Goal: Information Seeking & Learning: Learn about a topic

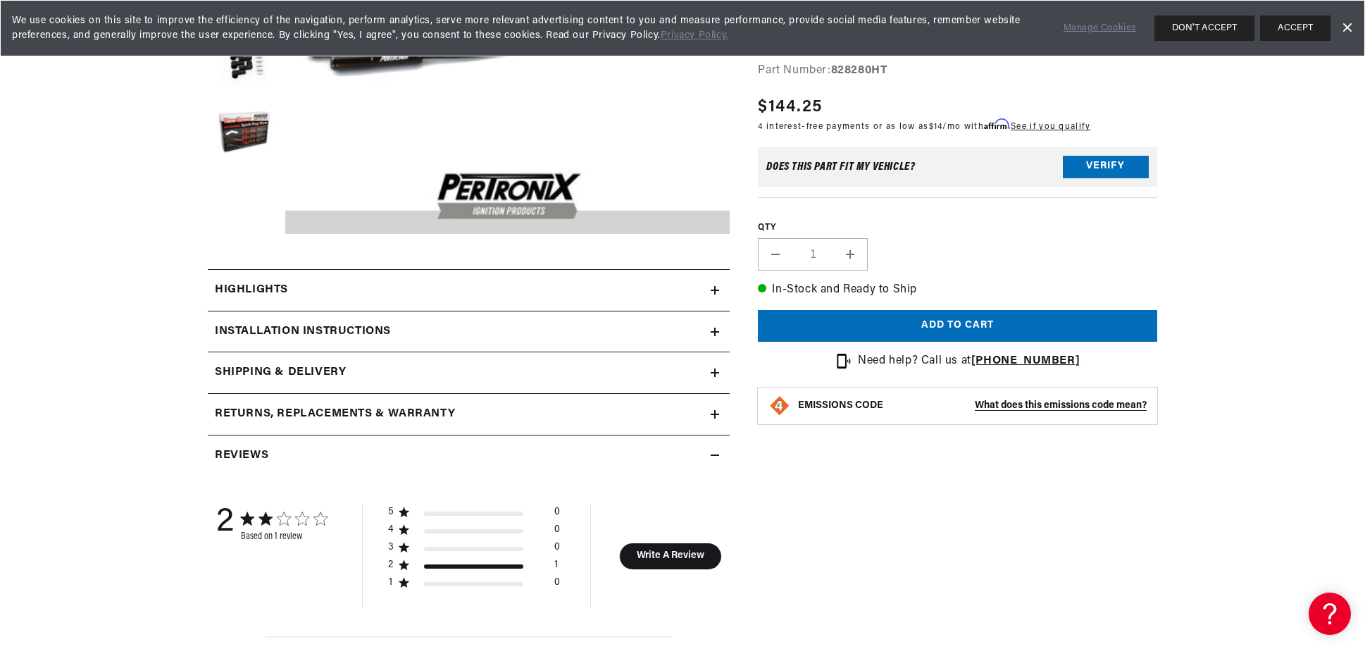
scroll to position [493, 0]
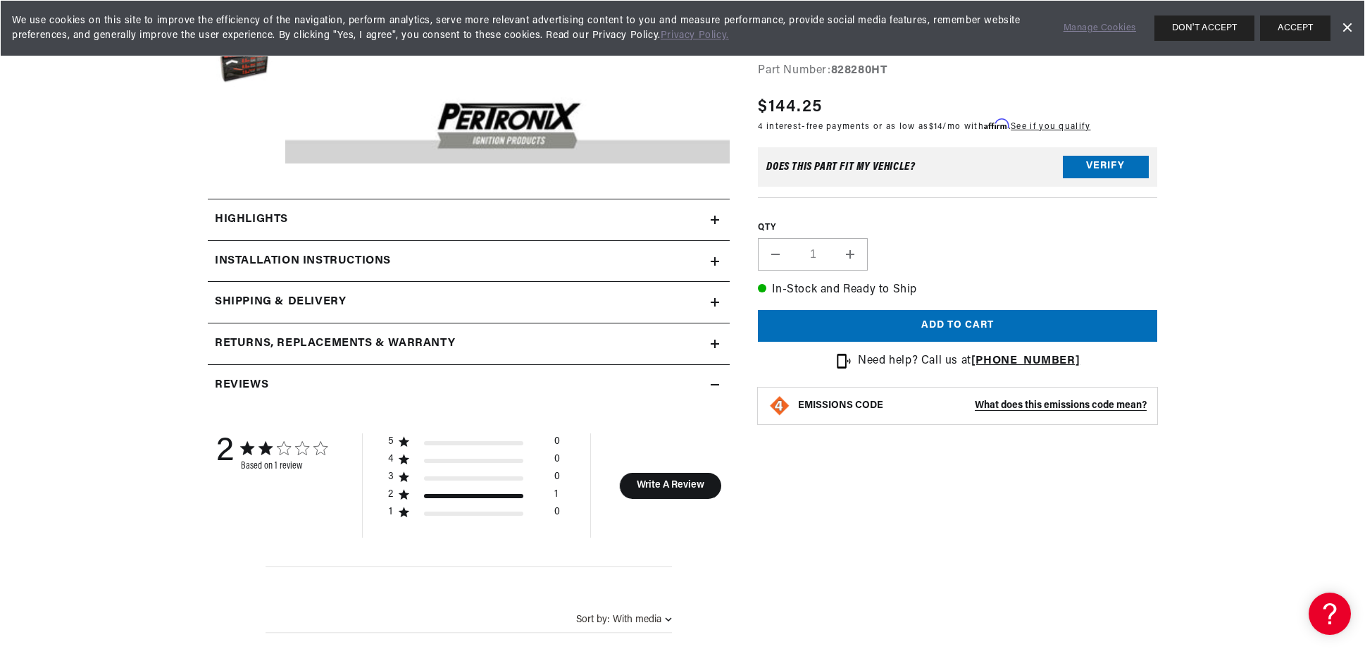
click at [496, 225] on div "Highlights" at bounding box center [459, 220] width 503 height 18
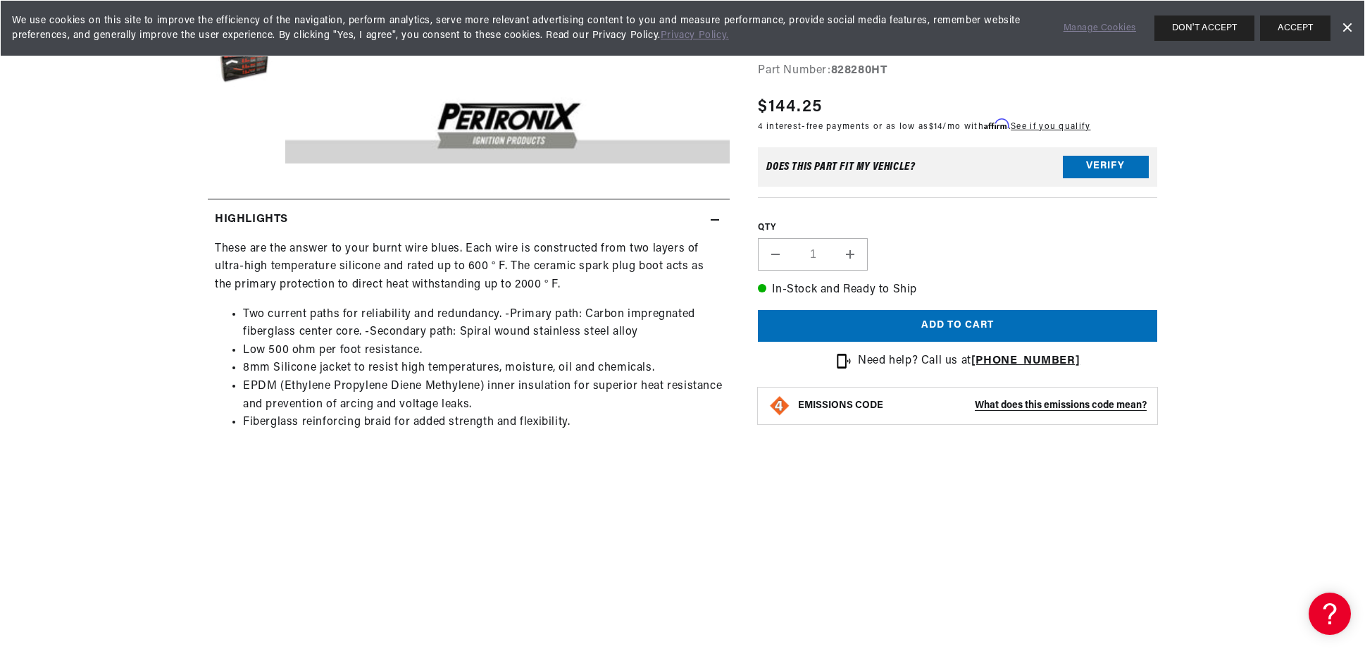
scroll to position [0, 880]
drag, startPoint x: 511, startPoint y: 313, endPoint x: 569, endPoint y: 323, distance: 58.6
click at [569, 323] on li "Two current paths for reliability and redundancy. -Primary path: Carbon impregn…" at bounding box center [483, 324] width 480 height 36
click at [565, 336] on li "Two current paths for reliability and redundancy. -Primary path: Carbon impregn…" at bounding box center [483, 324] width 480 height 36
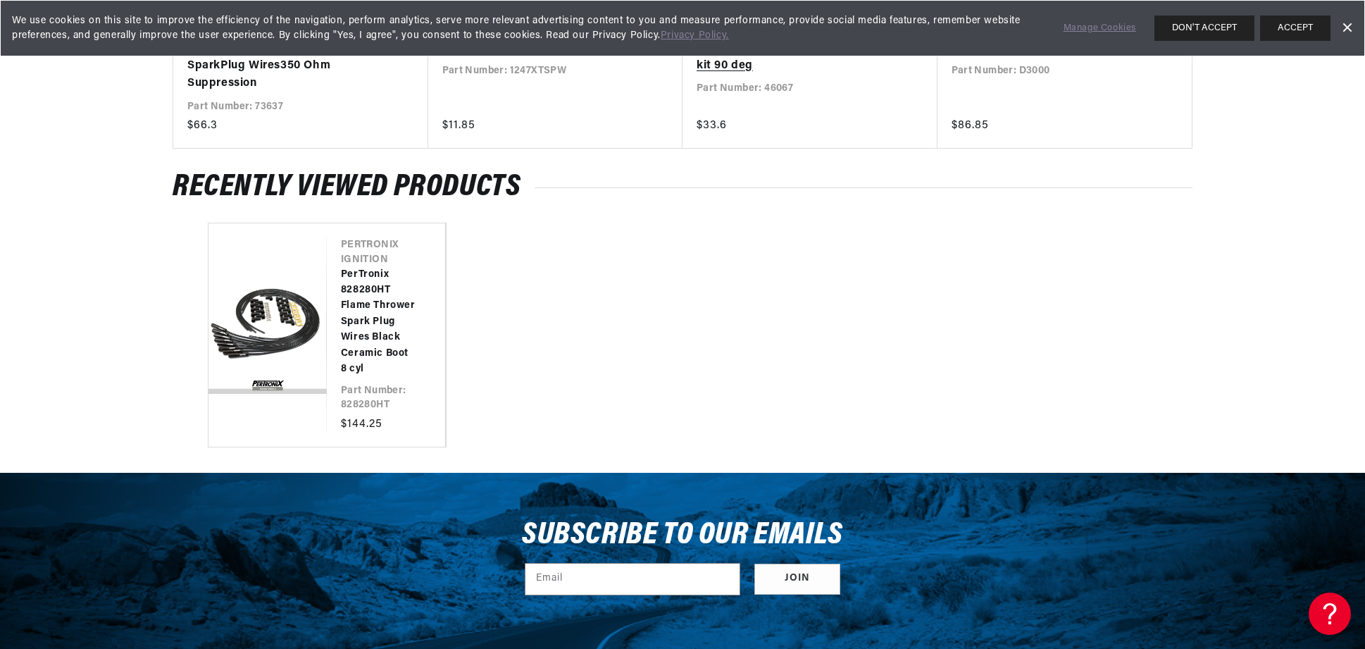
scroll to position [0, 0]
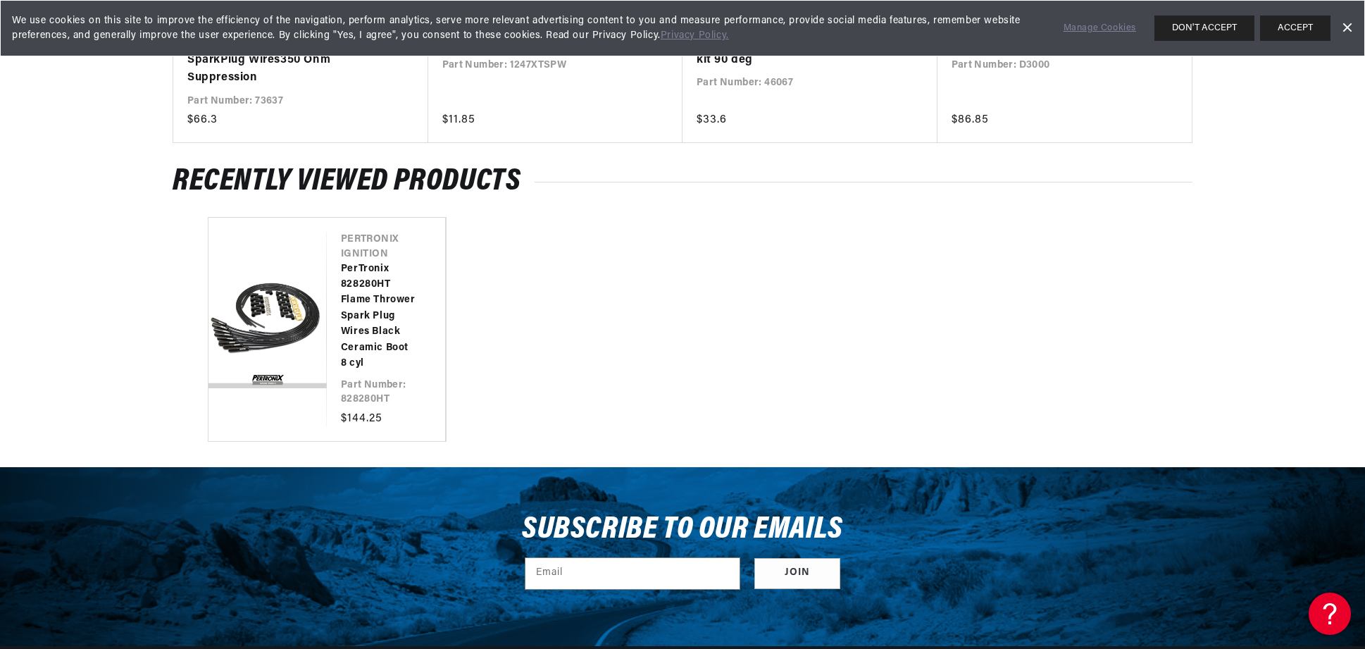
drag, startPoint x: 666, startPoint y: 422, endPoint x: 661, endPoint y: 415, distance: 8.5
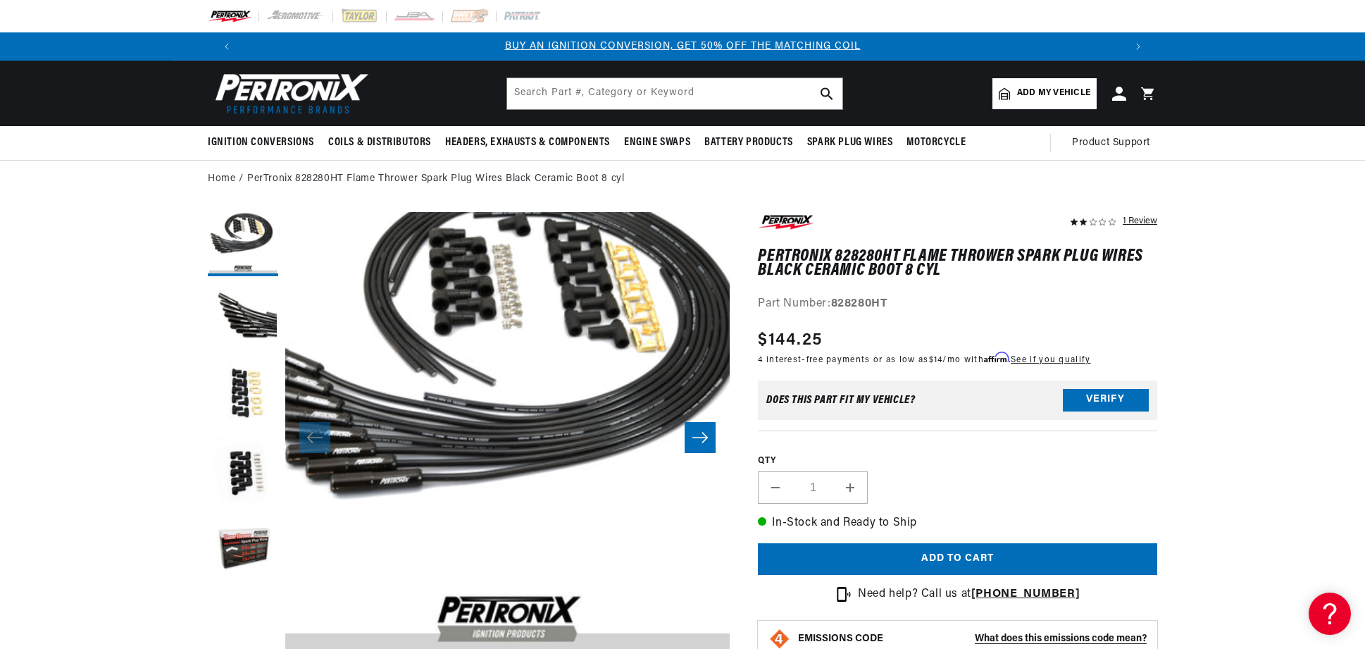
scroll to position [7, 0]
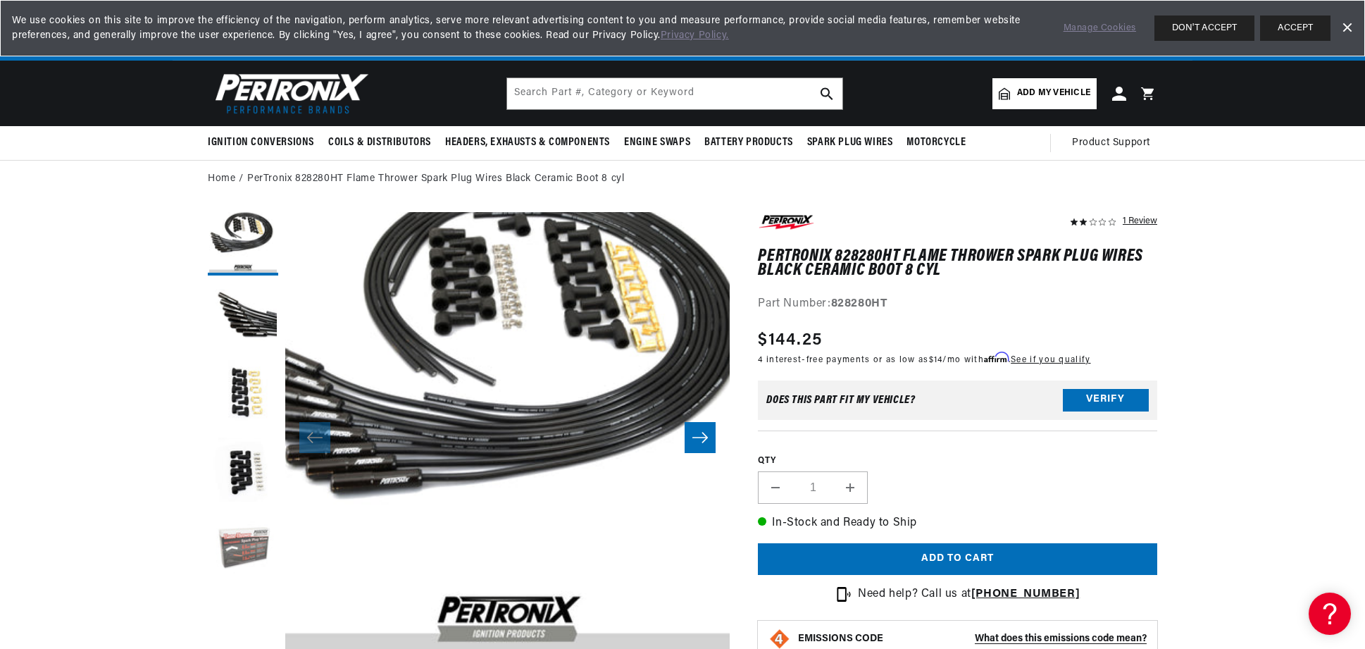
click at [231, 534] on button "Load image 5 in gallery view" at bounding box center [243, 550] width 70 height 70
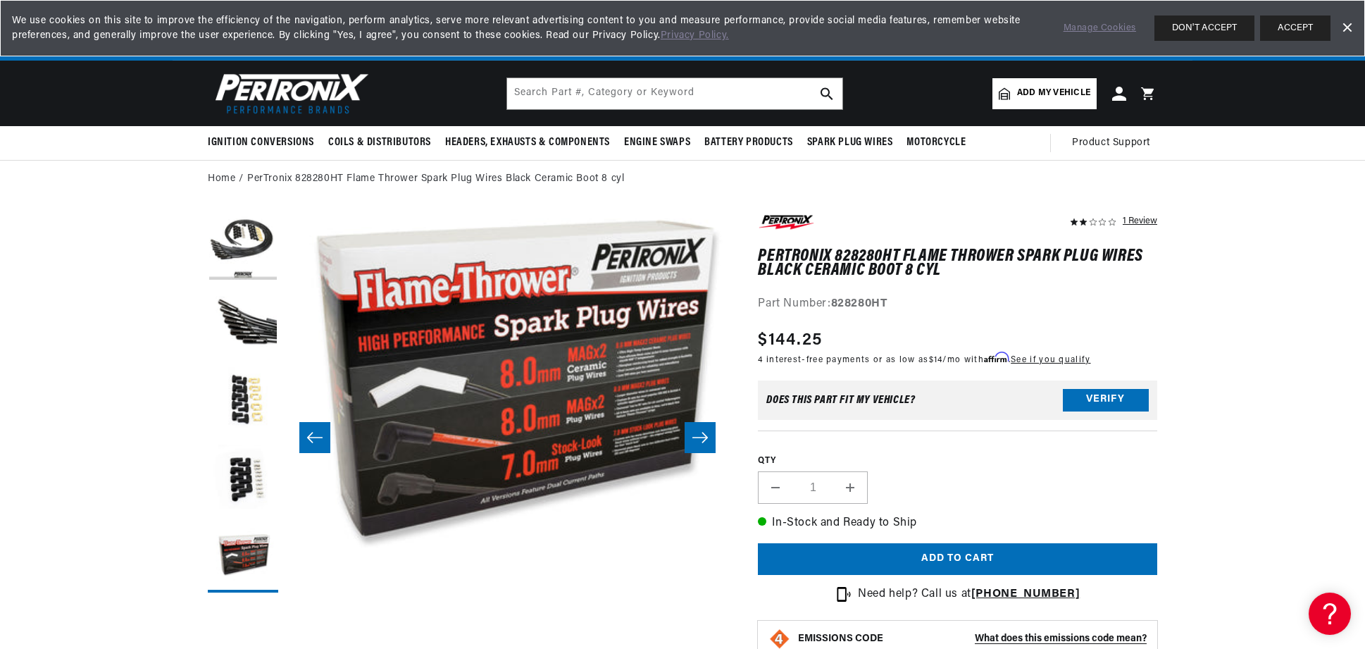
scroll to position [0, 0]
click at [242, 458] on button "Load image 4 in gallery view" at bounding box center [243, 479] width 70 height 70
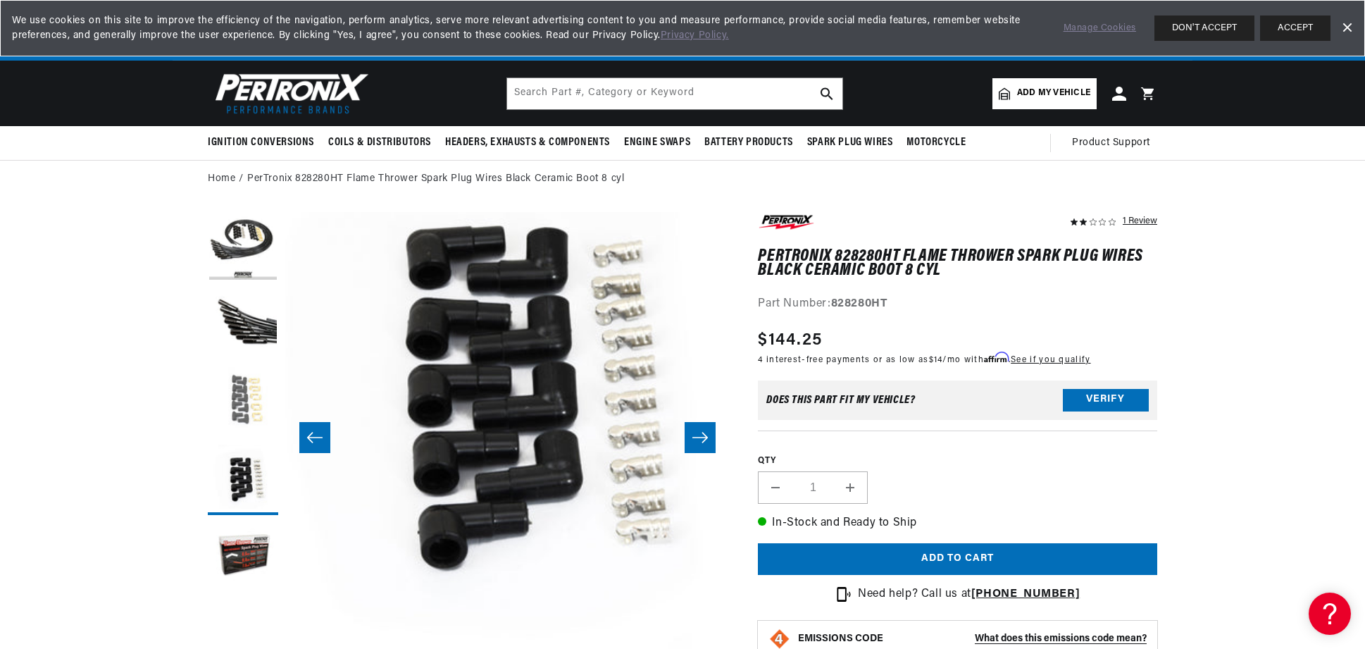
drag, startPoint x: 251, startPoint y: 408, endPoint x: 253, endPoint y: 369, distance: 38.8
click at [252, 404] on button "Load image 3 in gallery view" at bounding box center [243, 402] width 70 height 70
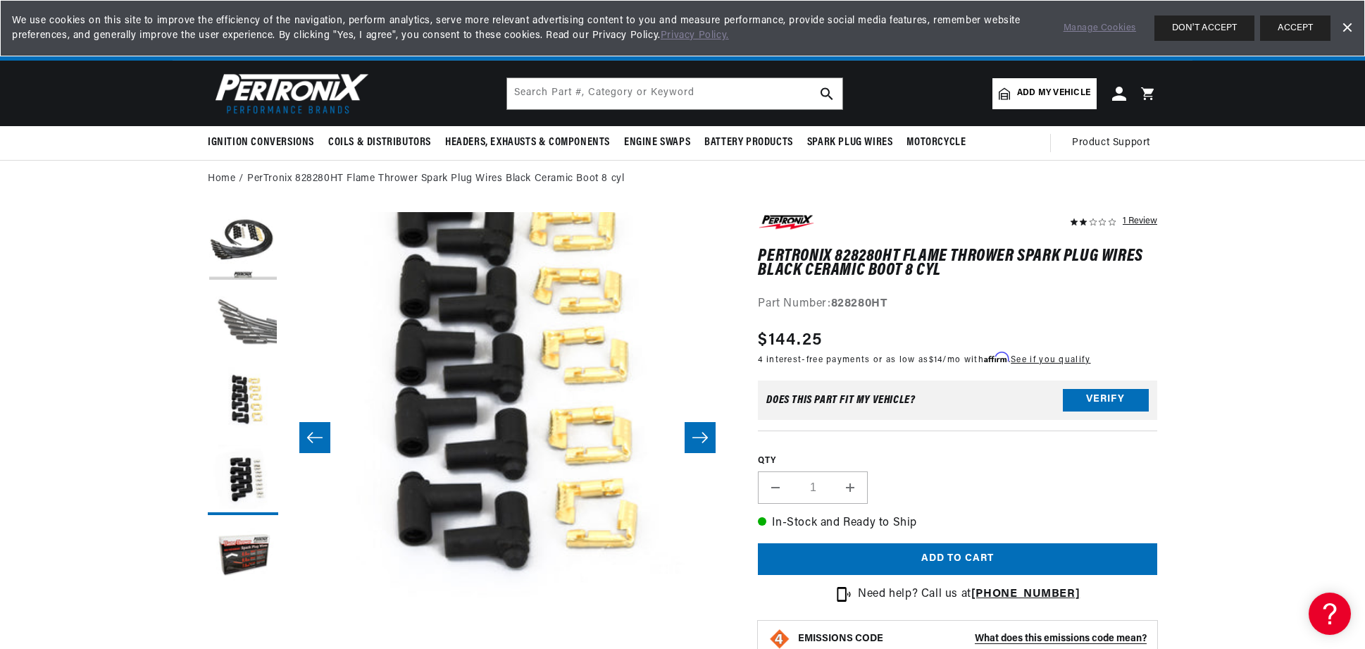
scroll to position [44, 889]
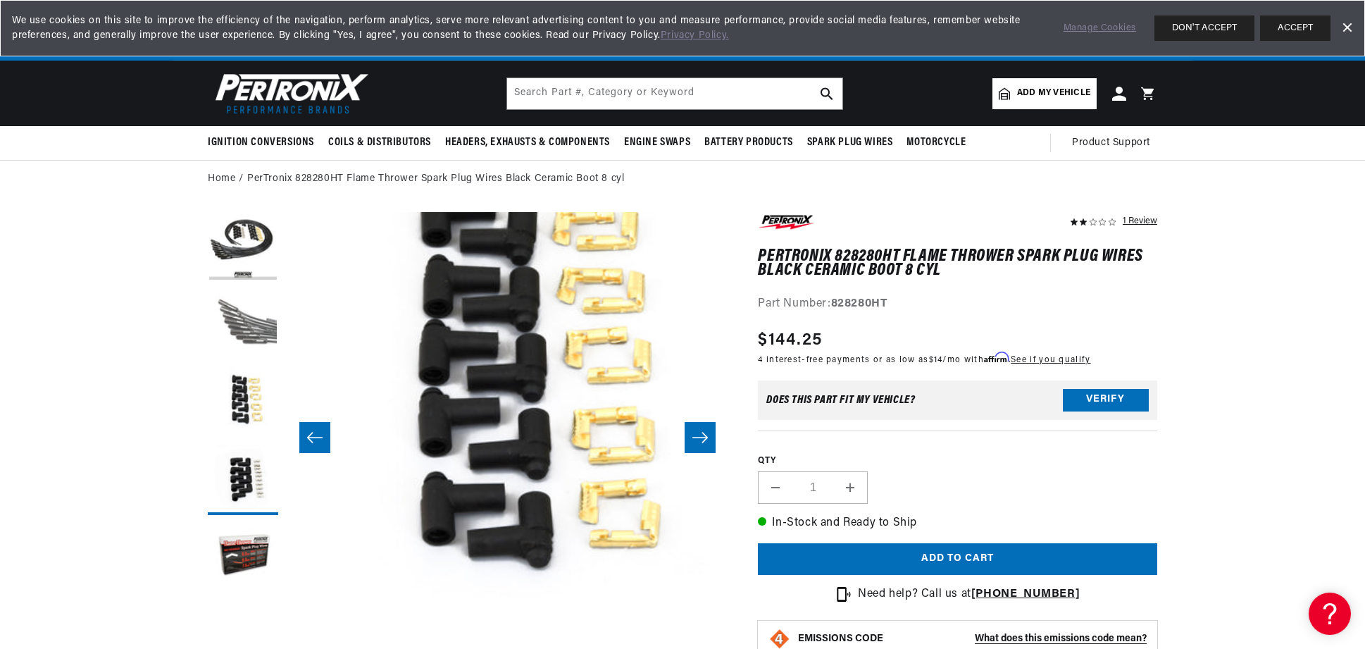
click at [254, 317] on button "Load image 2 in gallery view" at bounding box center [243, 324] width 70 height 70
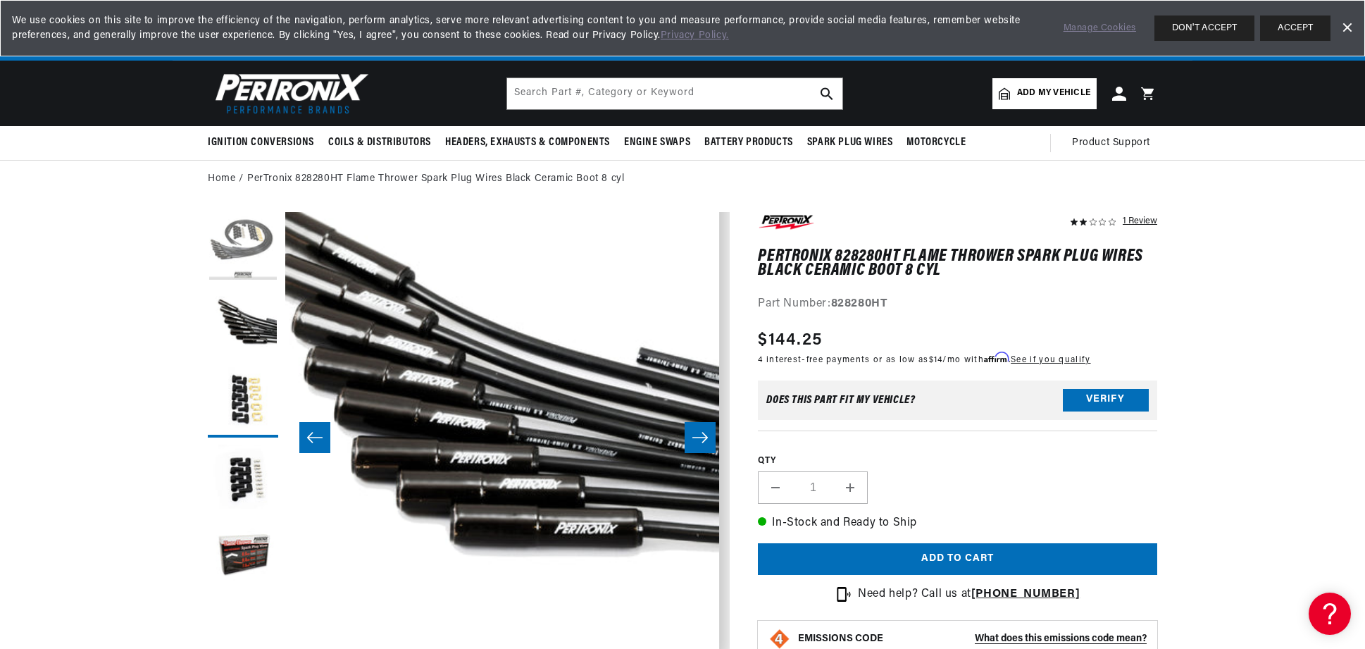
scroll to position [0, 880]
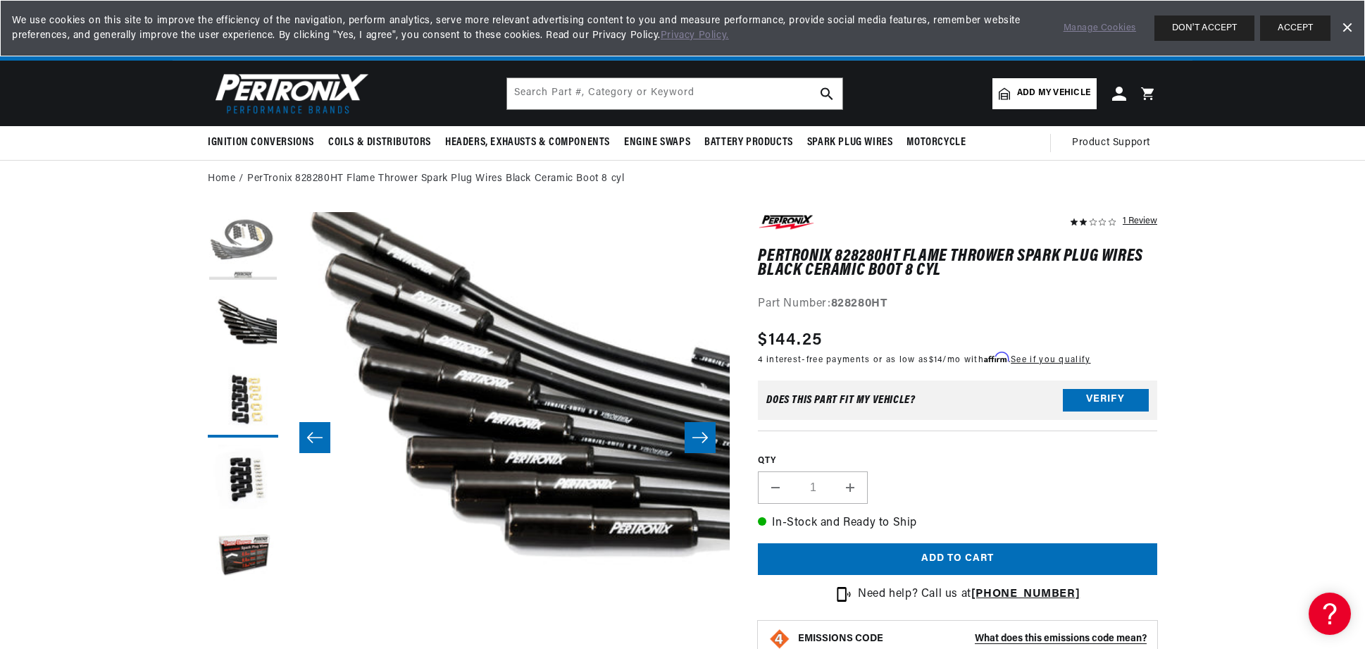
click at [256, 251] on button "Load image 1 in gallery view" at bounding box center [243, 247] width 70 height 70
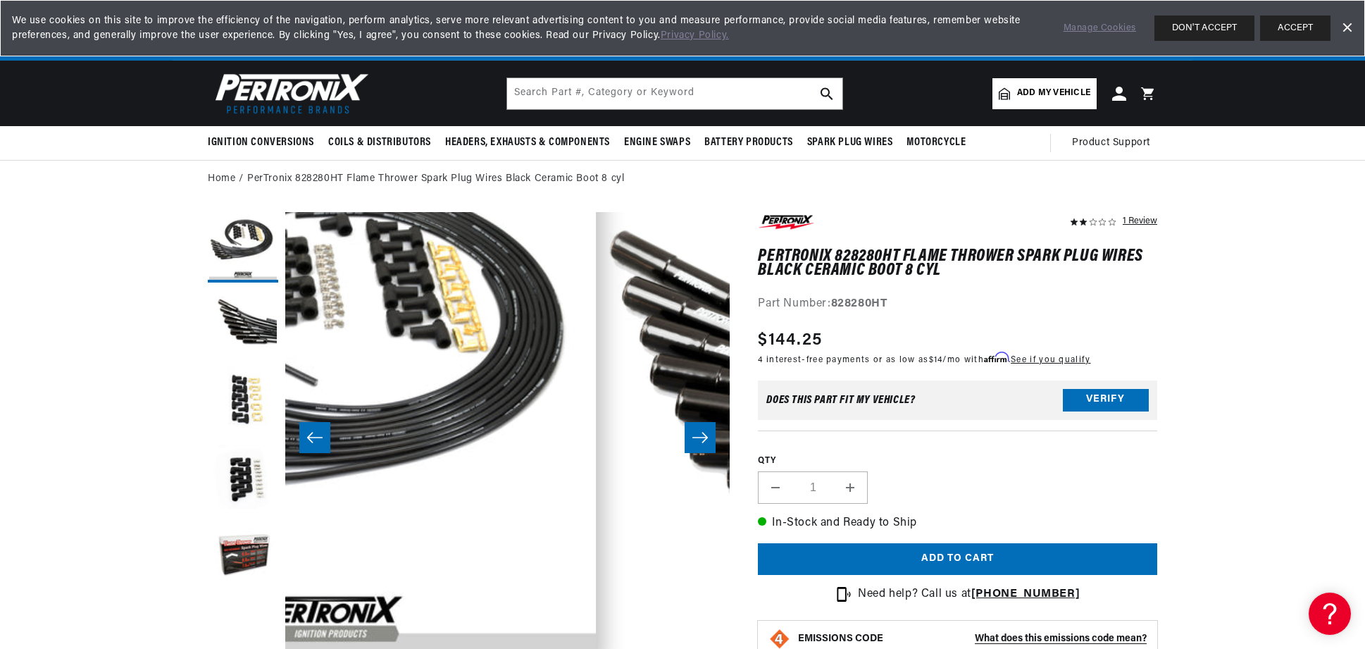
scroll to position [44, 0]
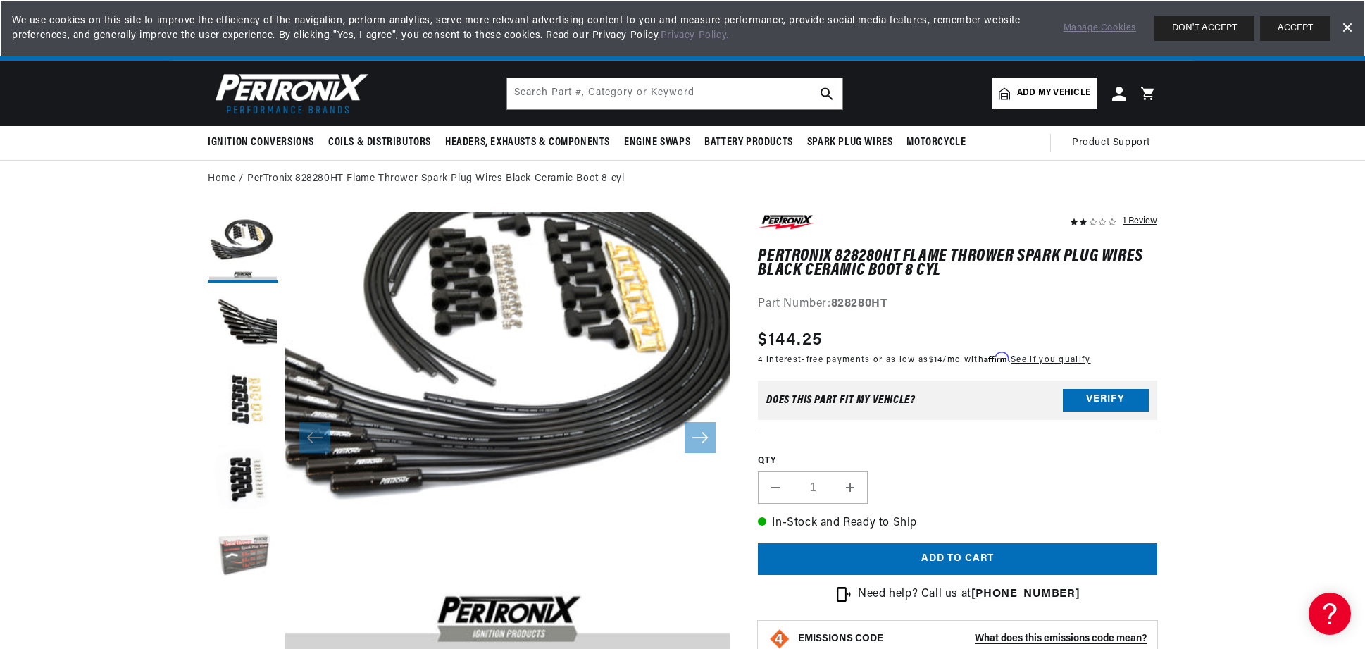
click at [253, 552] on button "Load image 5 in gallery view" at bounding box center [243, 557] width 70 height 70
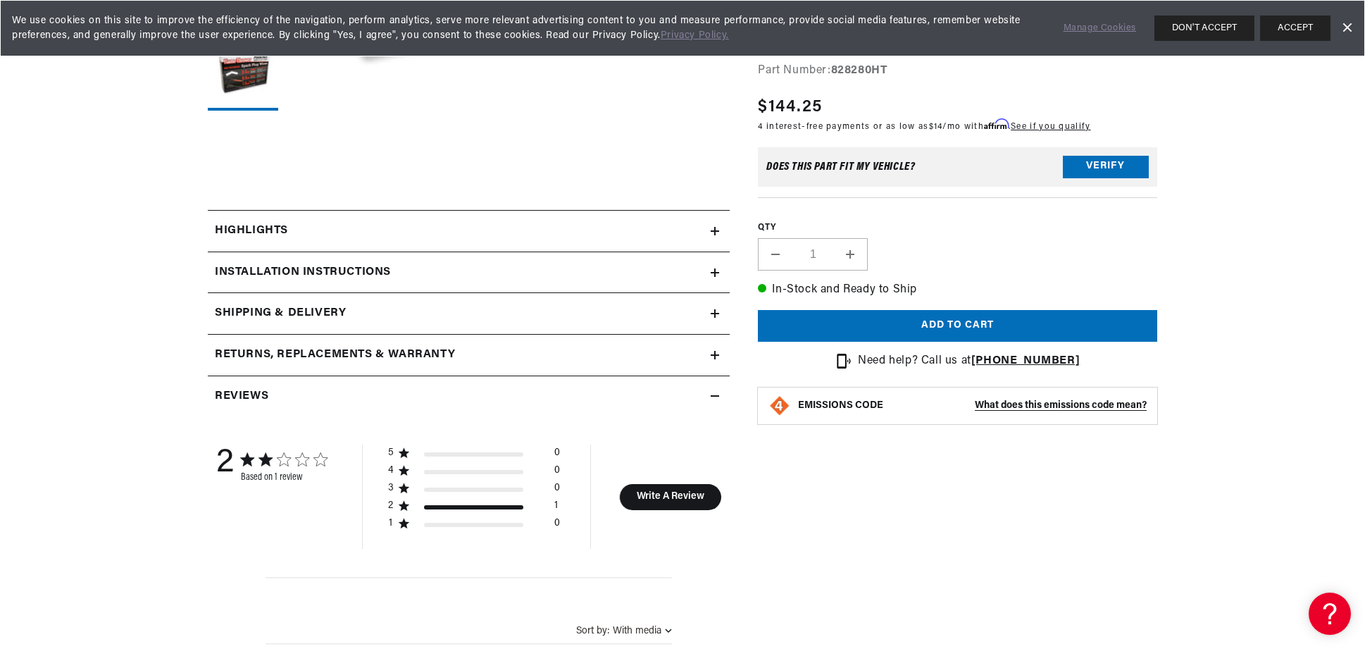
scroll to position [563, 0]
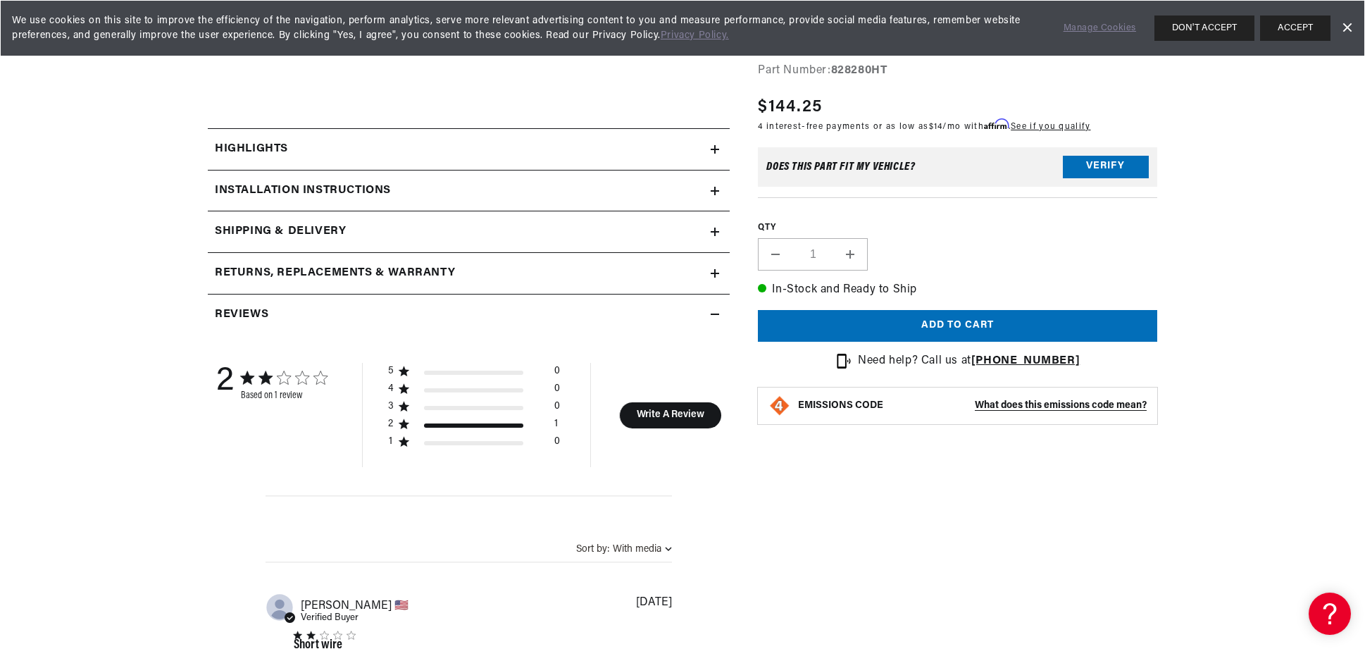
click at [476, 153] on div "Highlights" at bounding box center [459, 149] width 503 height 18
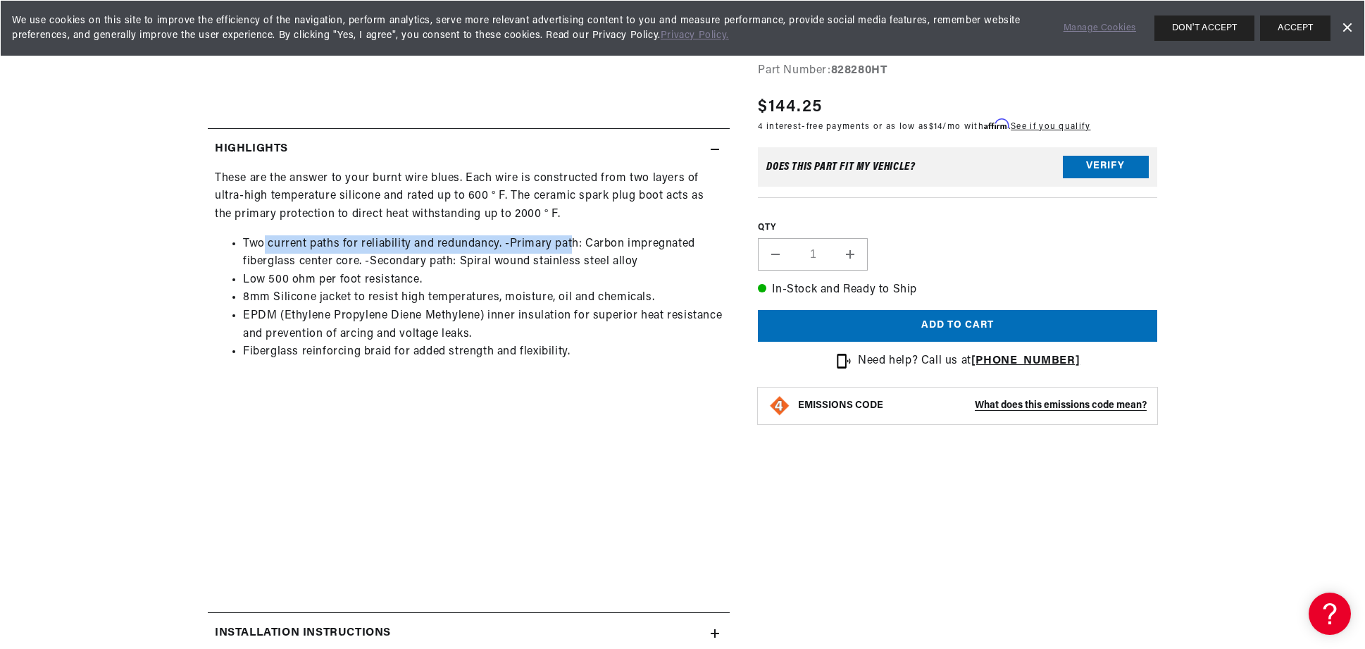
drag, startPoint x: 263, startPoint y: 245, endPoint x: 573, endPoint y: 249, distance: 309.2
click at [573, 249] on li "Two current paths for reliability and redundancy. -Primary path: Carbon impregn…" at bounding box center [483, 253] width 480 height 36
click at [584, 263] on li "Two current paths for reliability and redundancy. -Primary path: Carbon impregn…" at bounding box center [483, 253] width 480 height 36
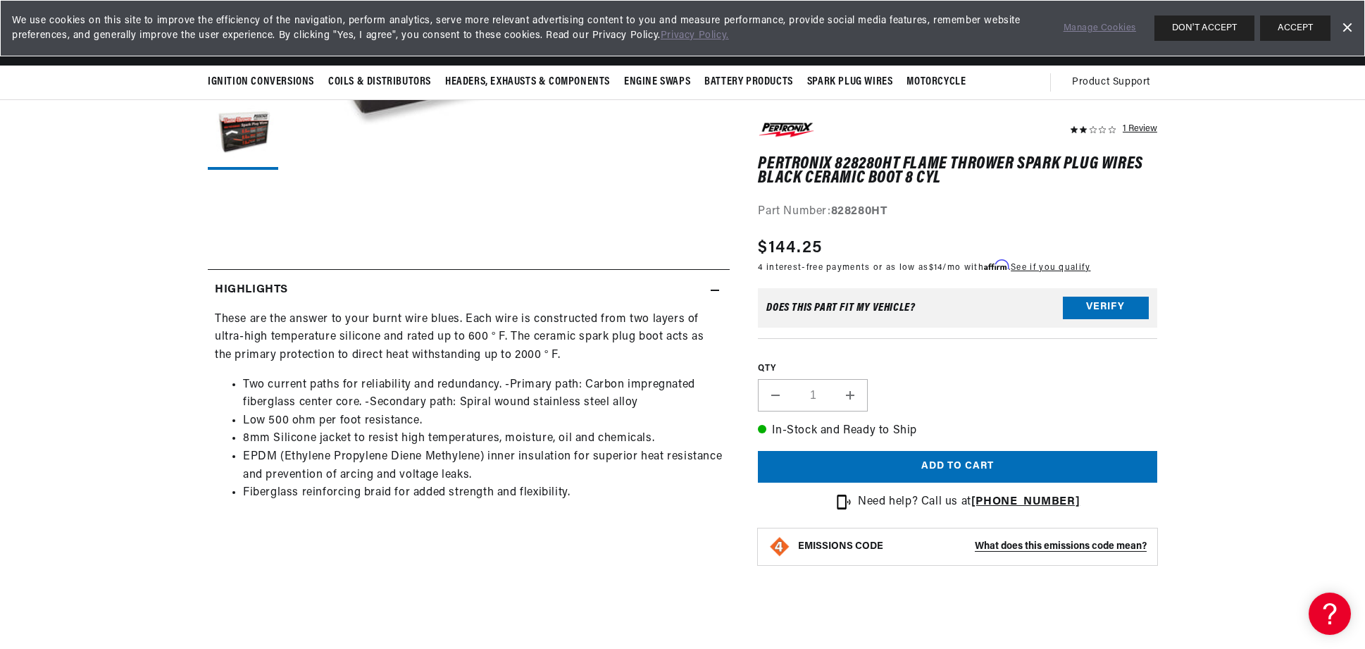
scroll to position [0, 0]
